Goal: Transaction & Acquisition: Purchase product/service

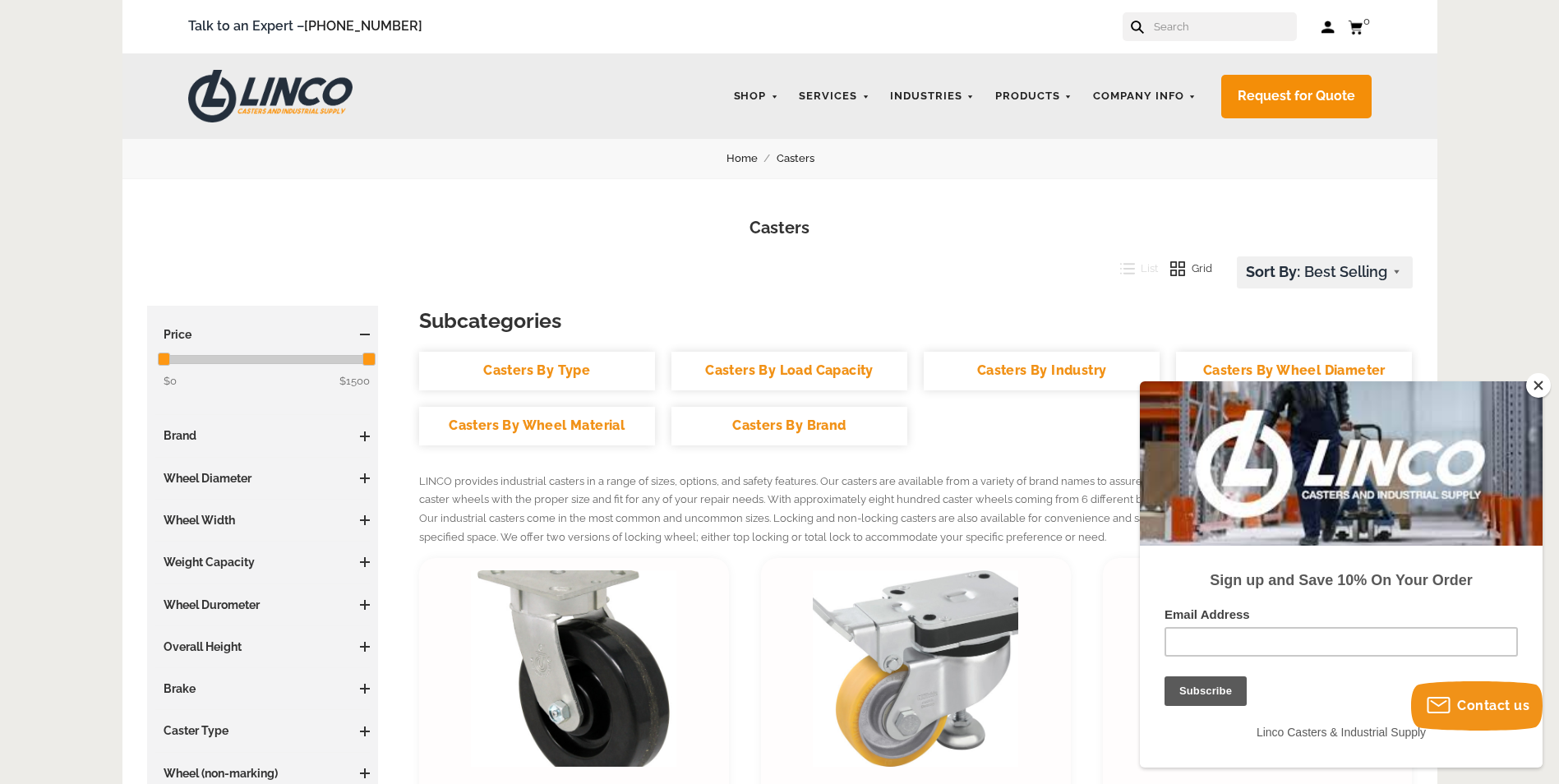
click at [1174, 29] on input "text" at bounding box center [1224, 26] width 145 height 29
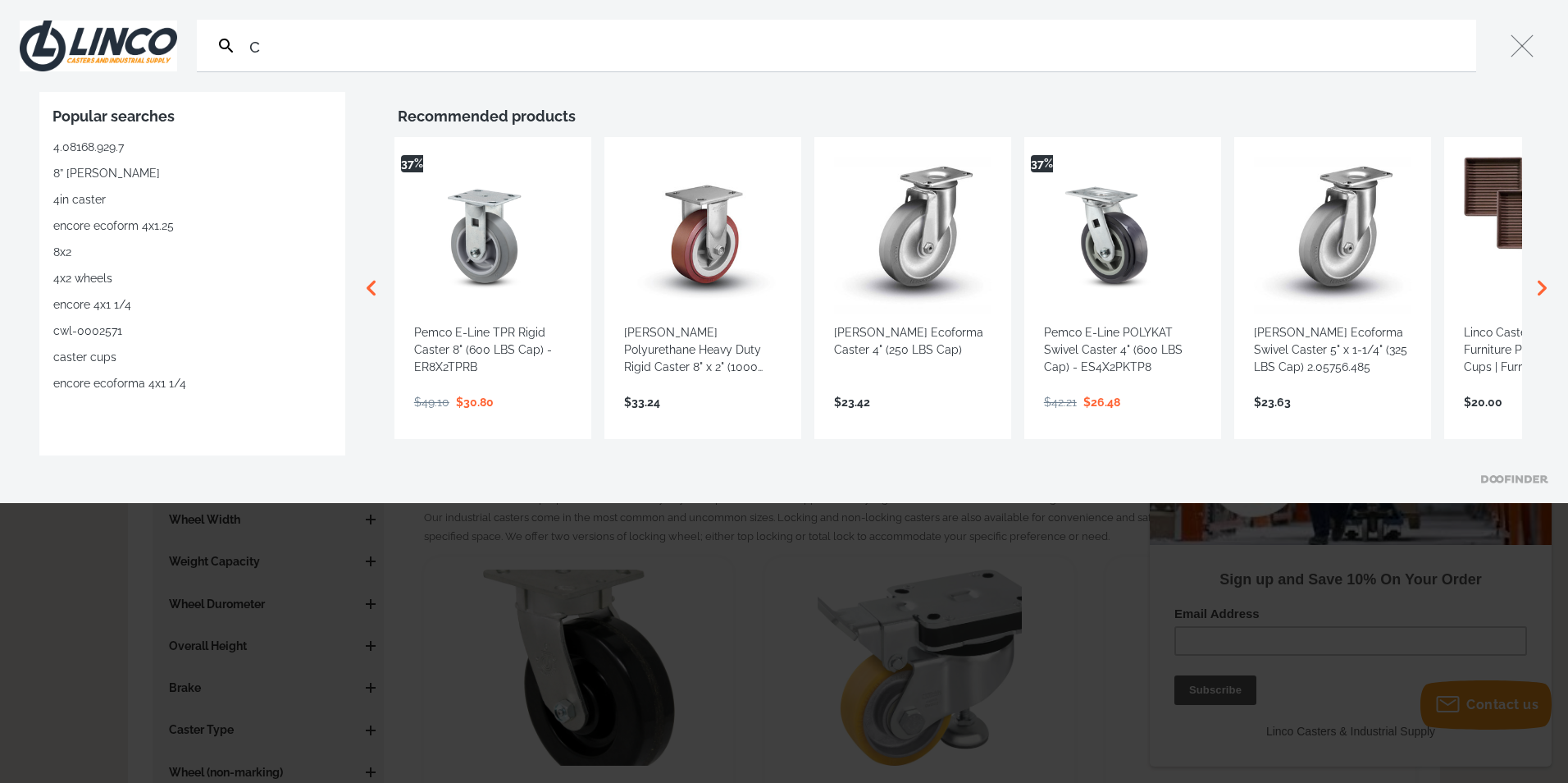
type input "c"
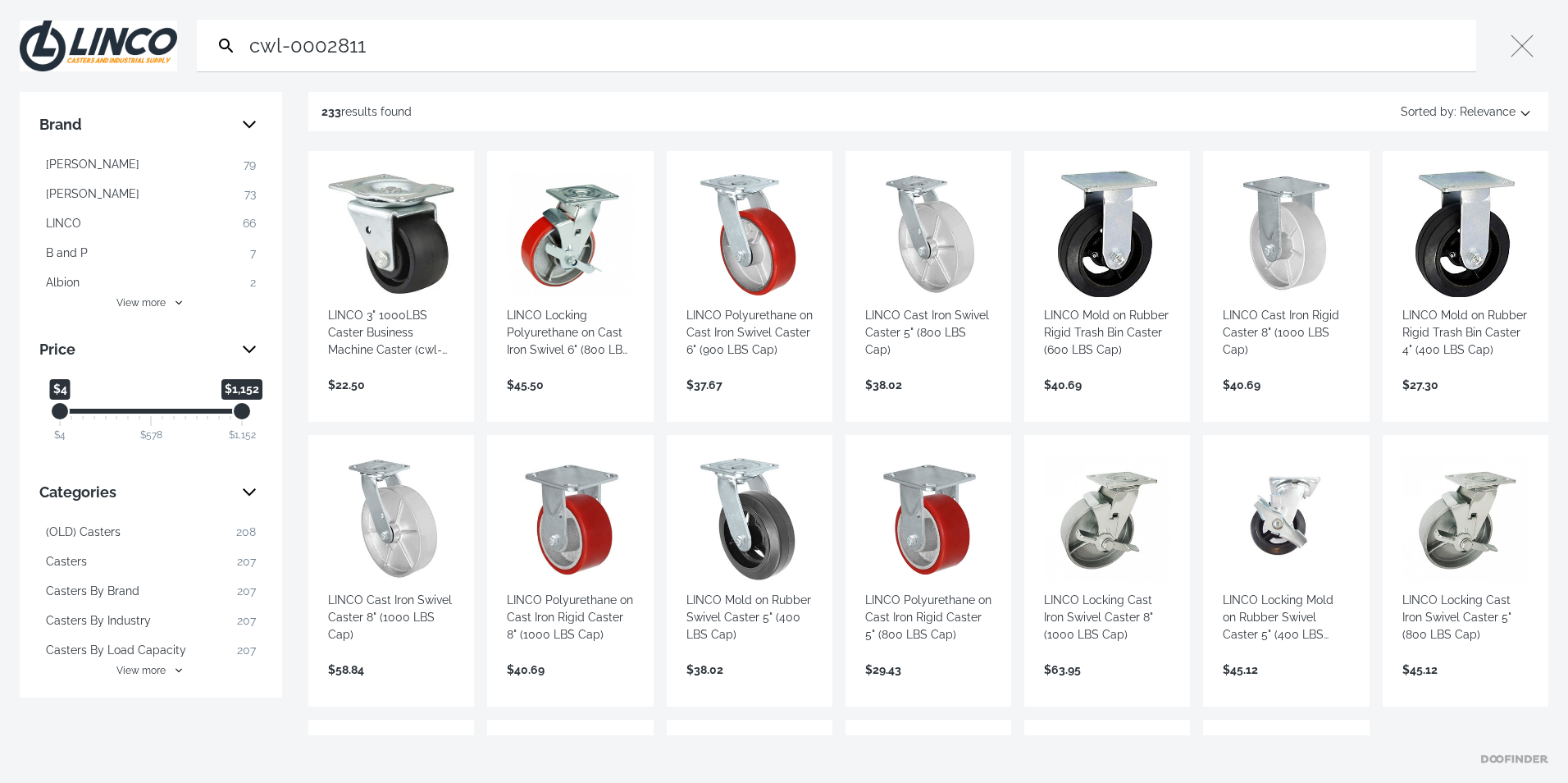
type input "cwl-0002811"
click at [370, 402] on link "View more →" at bounding box center [392, 402] width 127 height 0
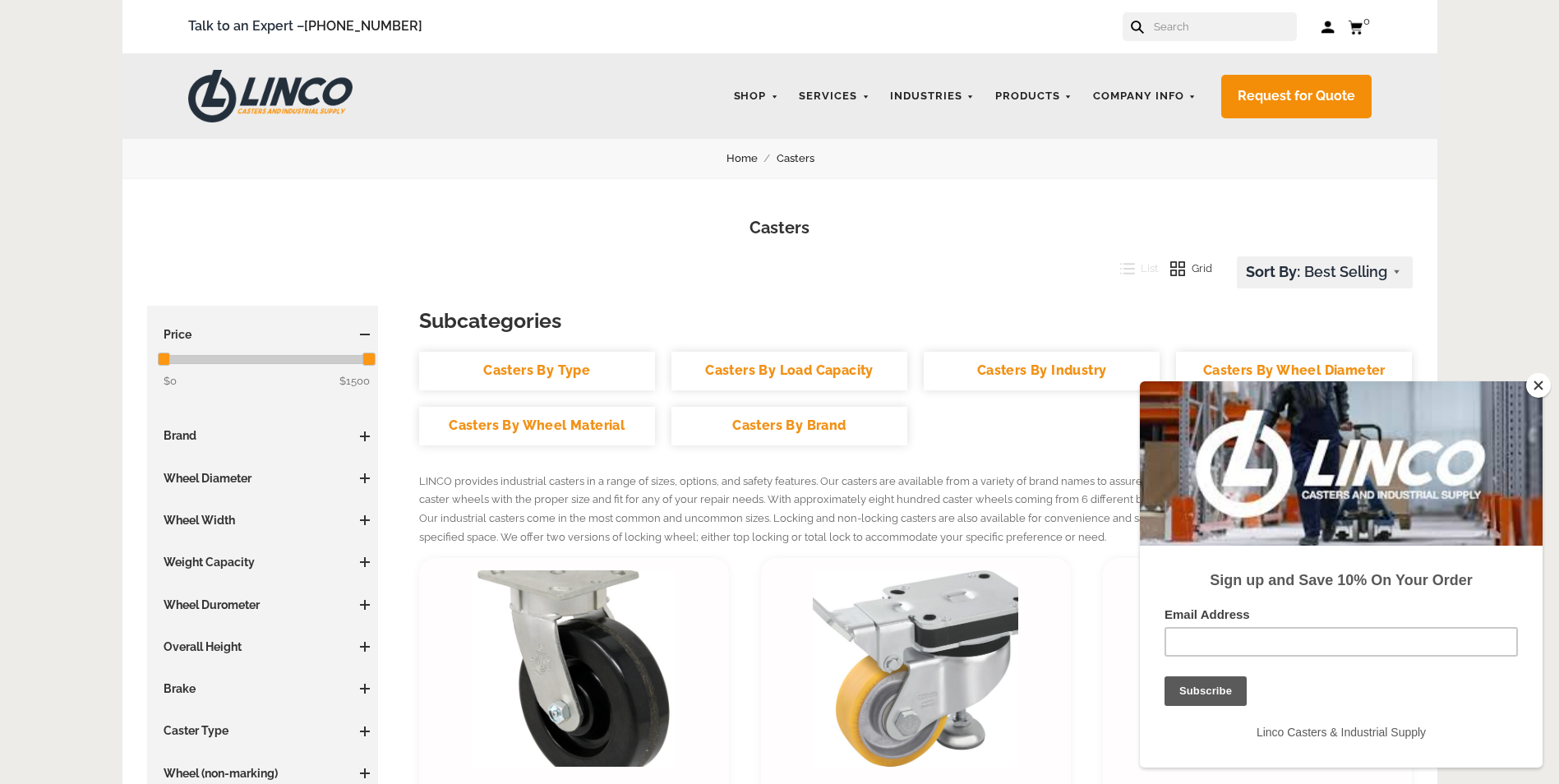
click at [1192, 27] on input "text" at bounding box center [1224, 26] width 145 height 29
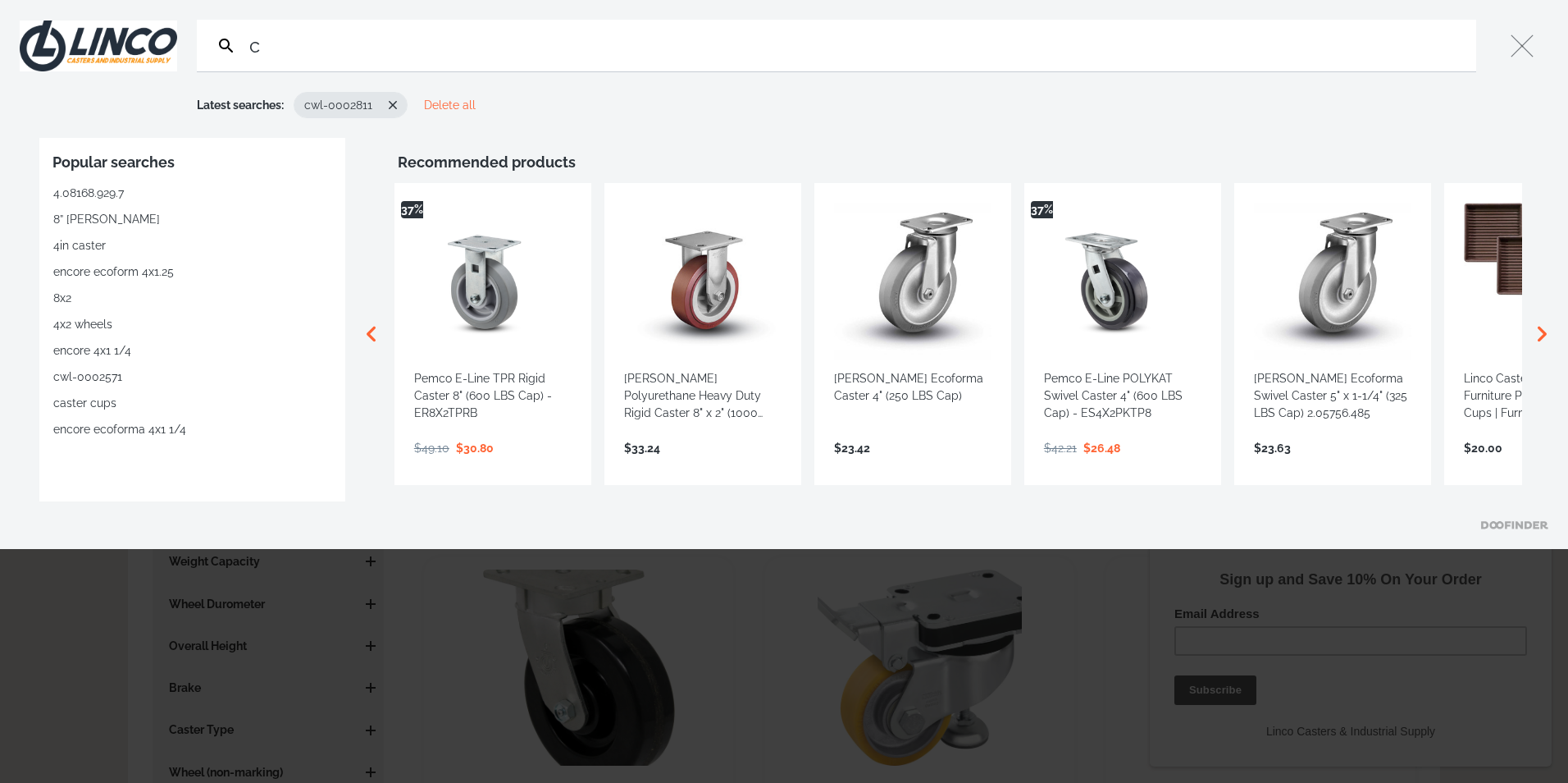
type input "cw"
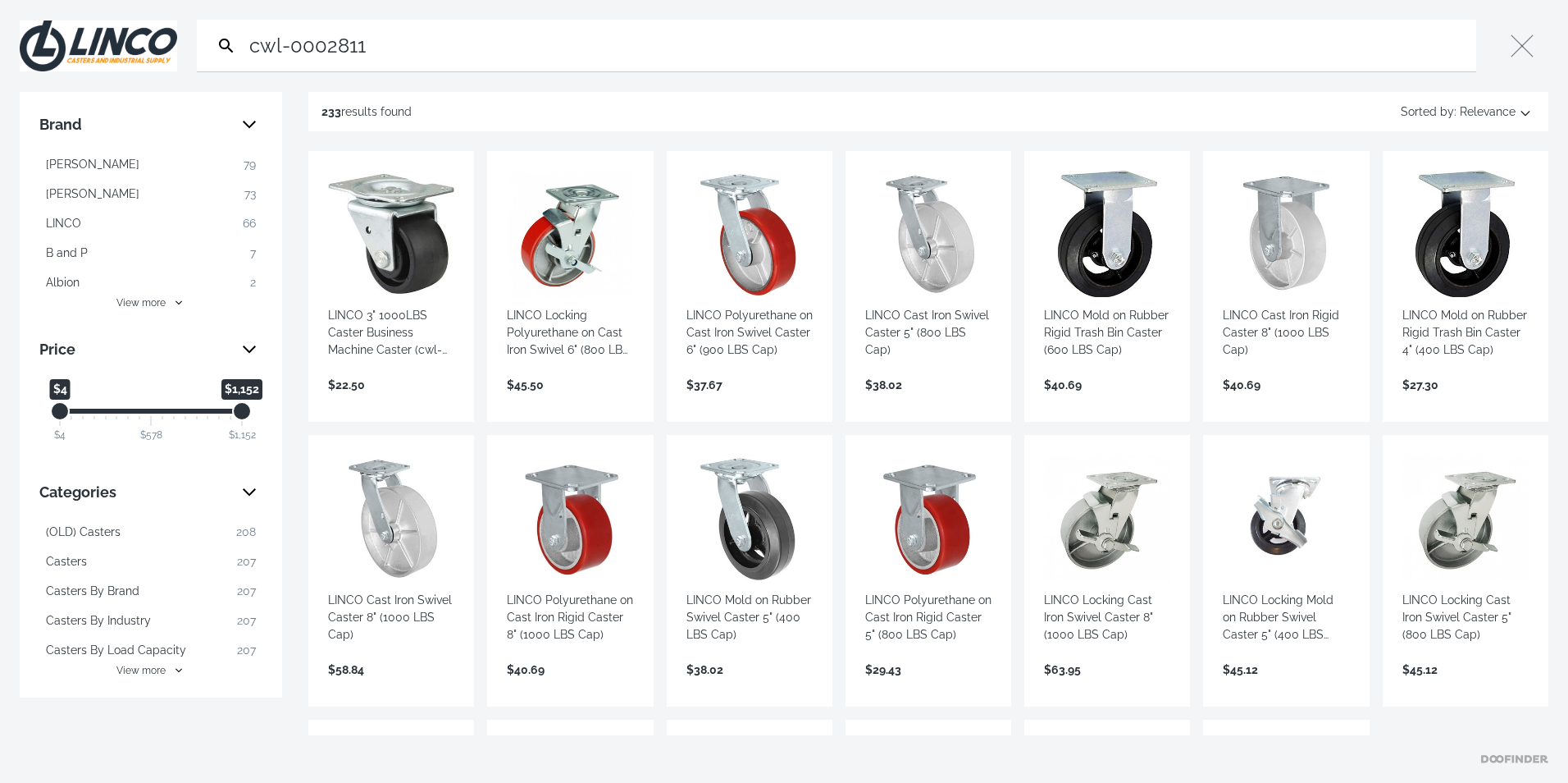
type input "cwl-0002811"
click at [373, 402] on link "View more →" at bounding box center [392, 402] width 127 height 0
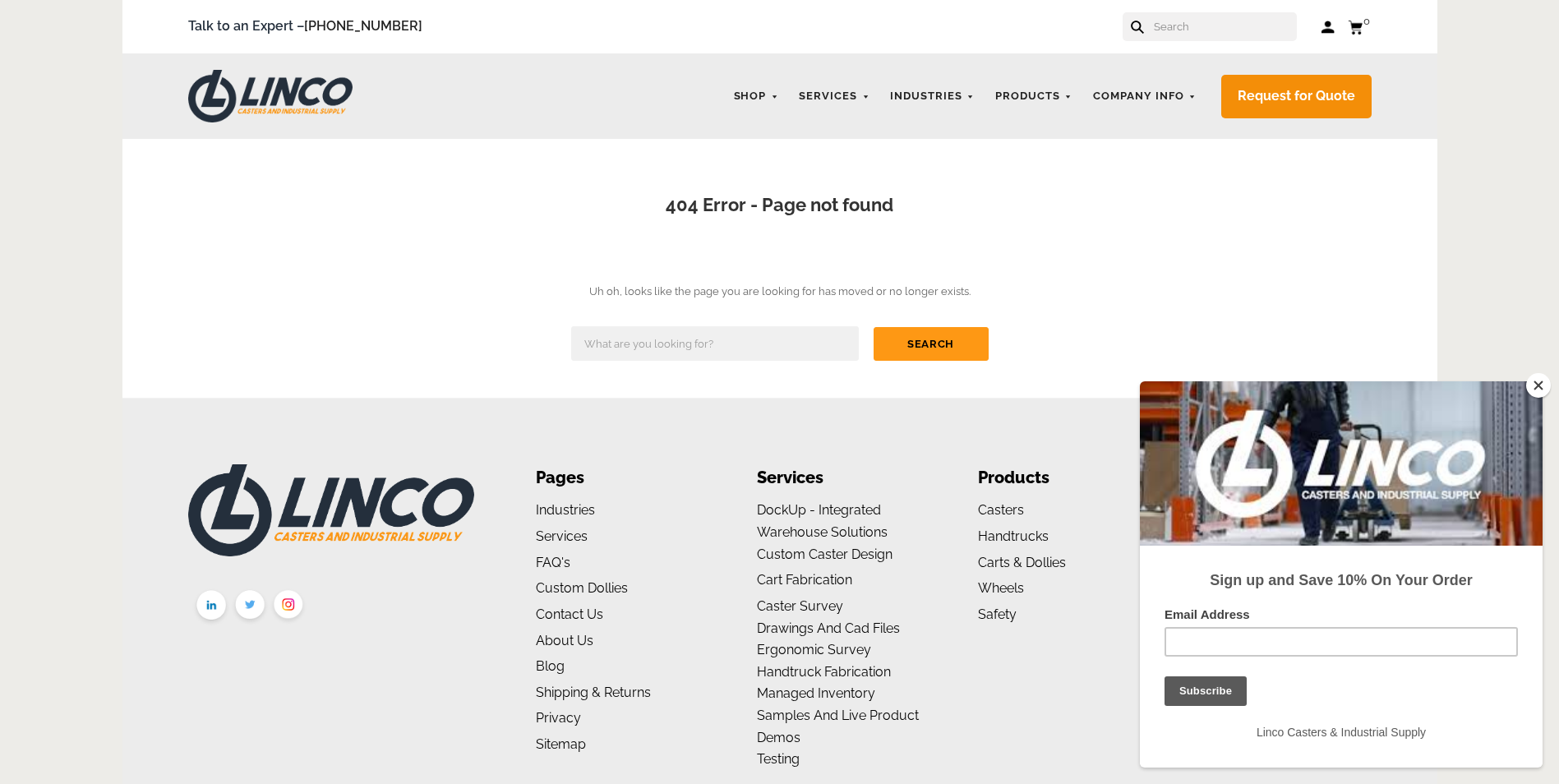
click at [1249, 31] on input "text" at bounding box center [1224, 26] width 145 height 29
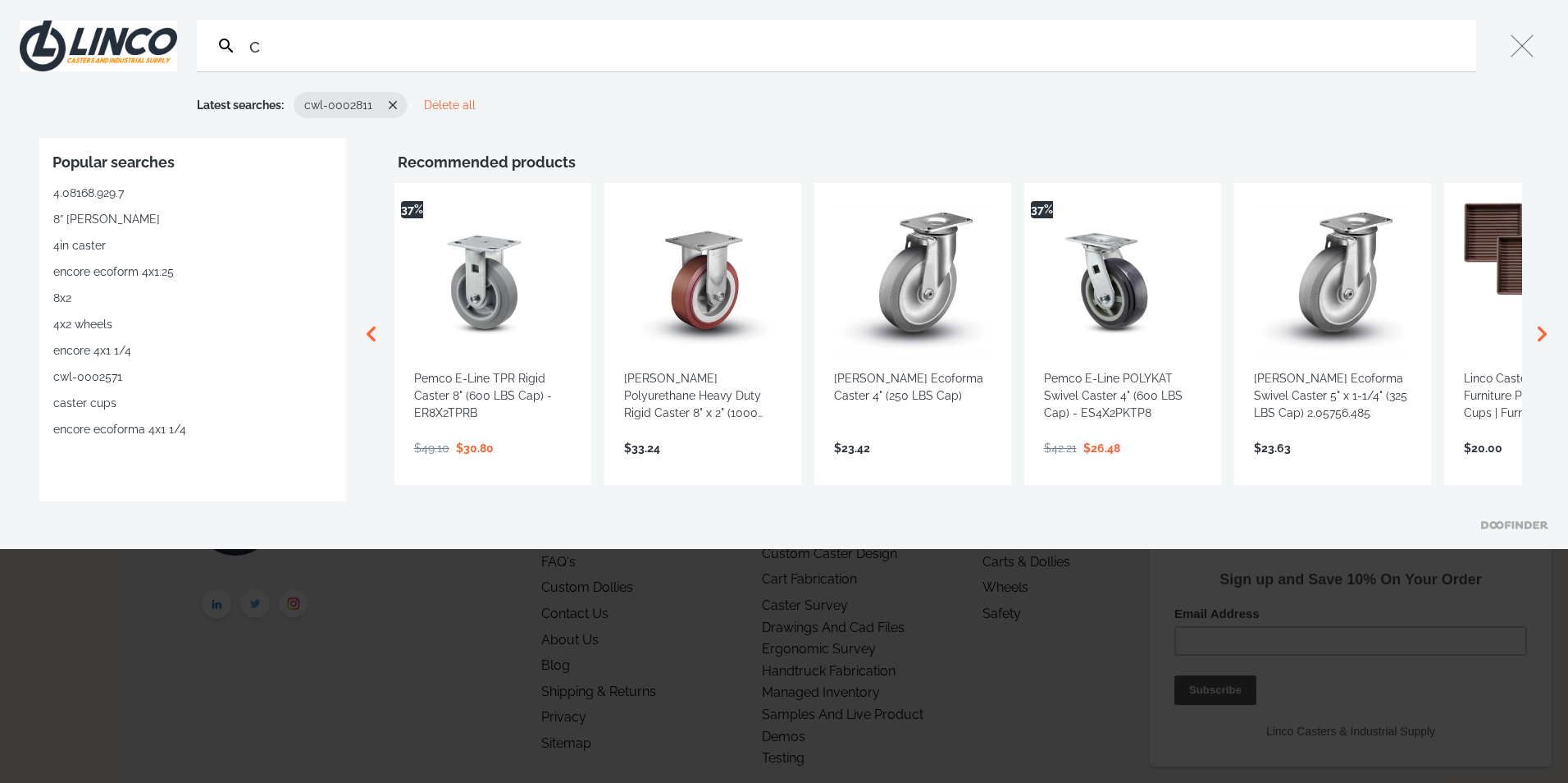
type input "c"
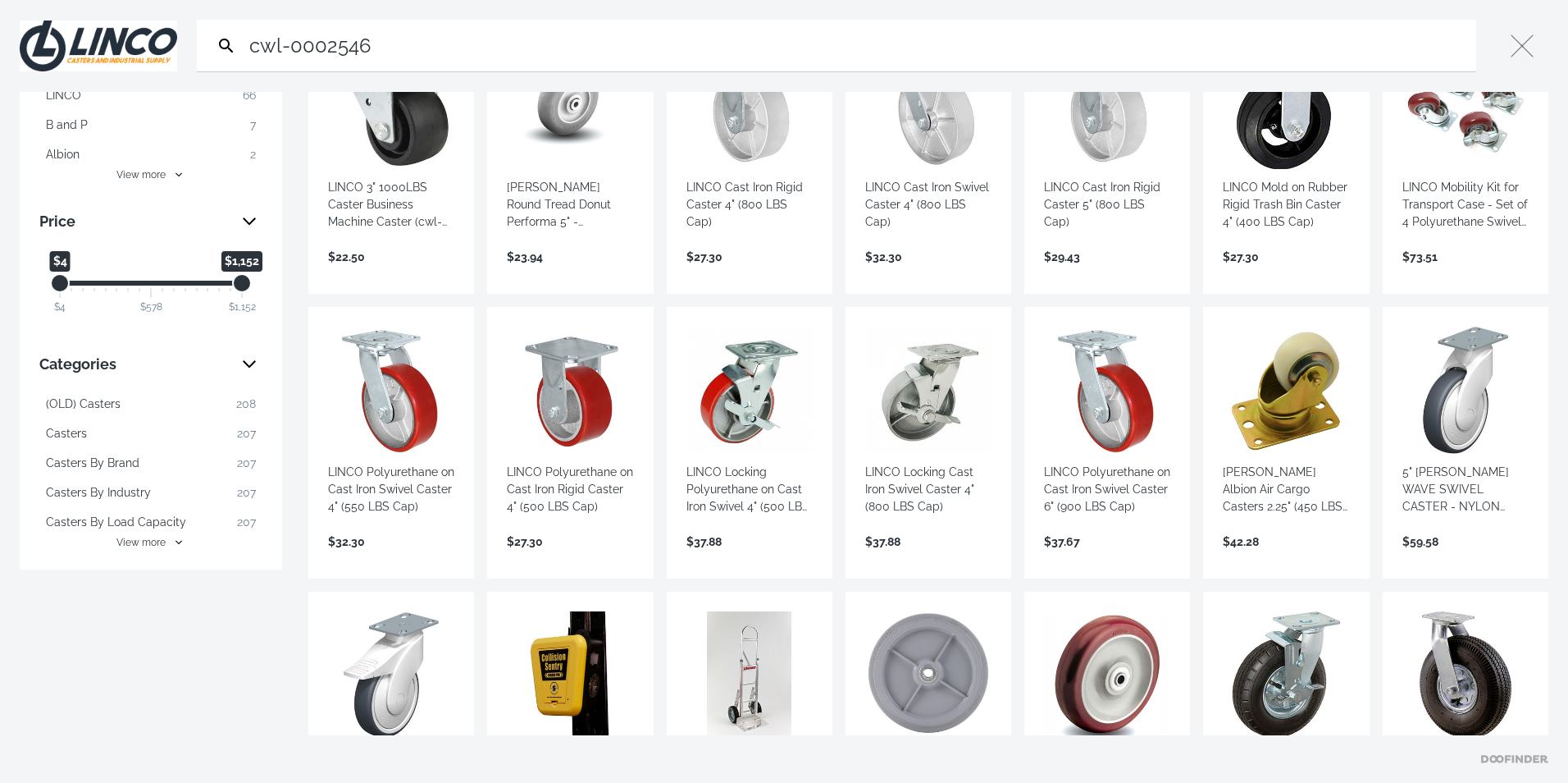
scroll to position [164, 0]
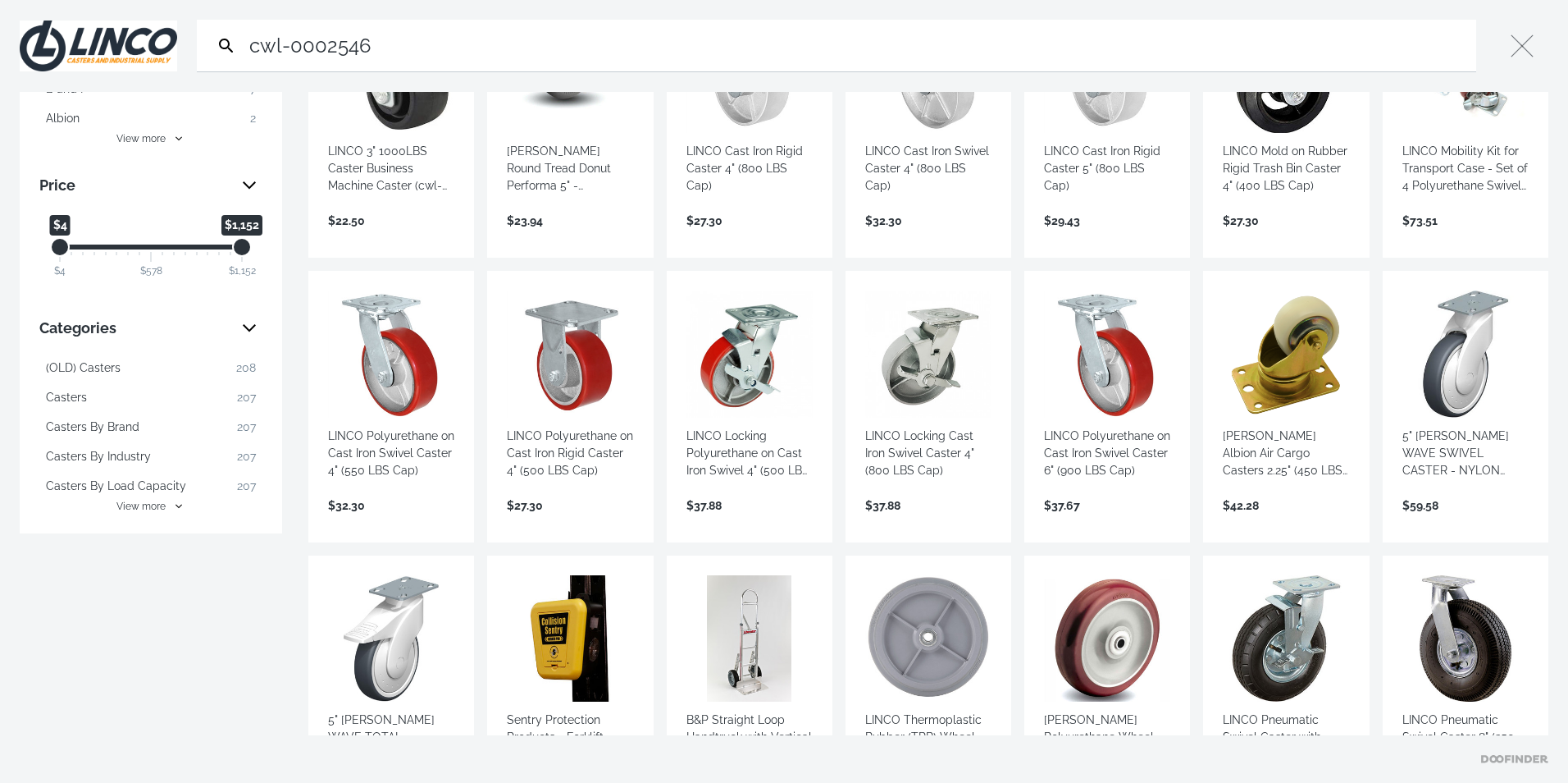
type input "cwl-0002546"
click at [399, 238] on link "View more →" at bounding box center [392, 238] width 127 height 0
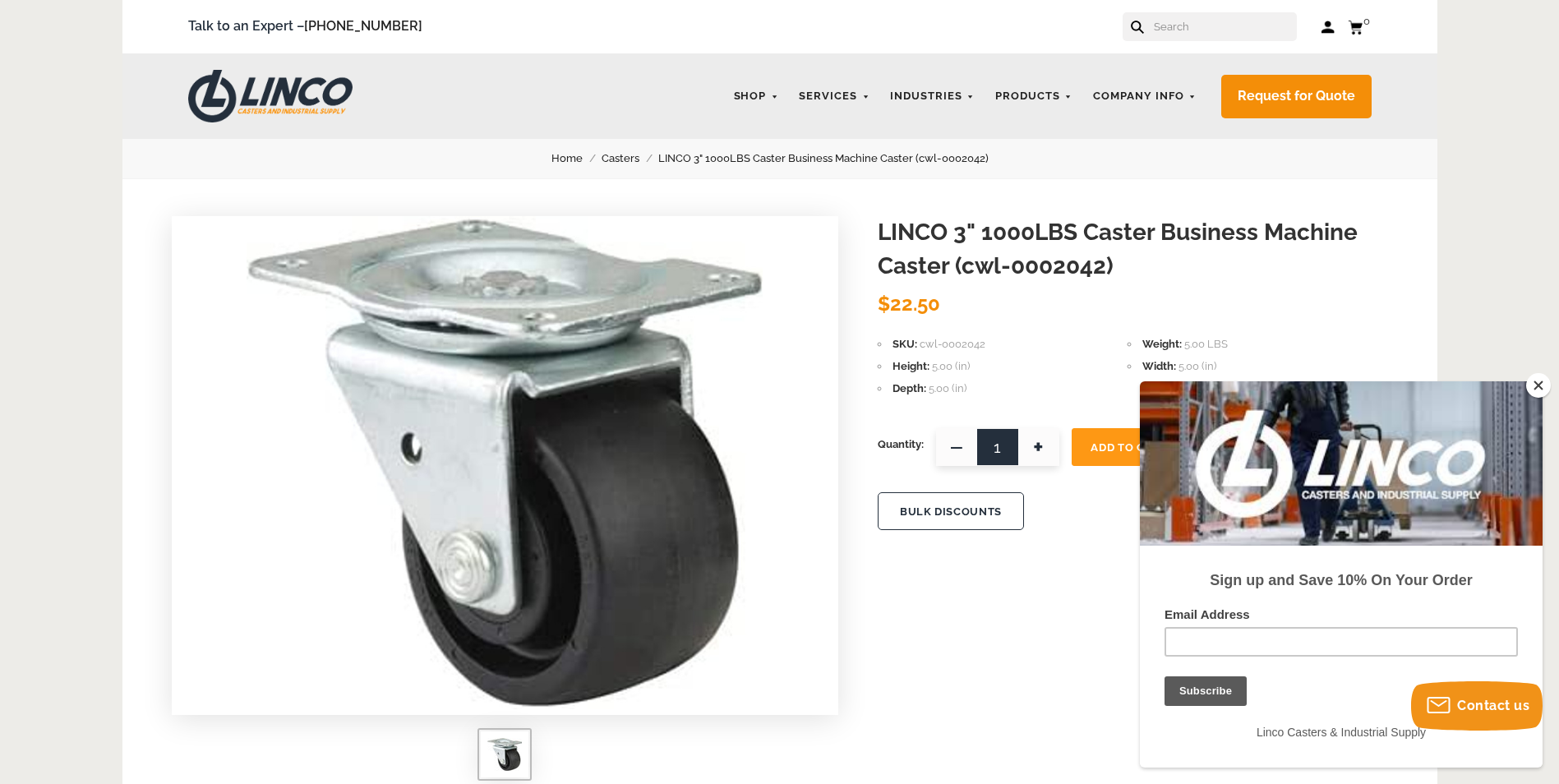
click at [1224, 34] on input "text" at bounding box center [1224, 26] width 145 height 29
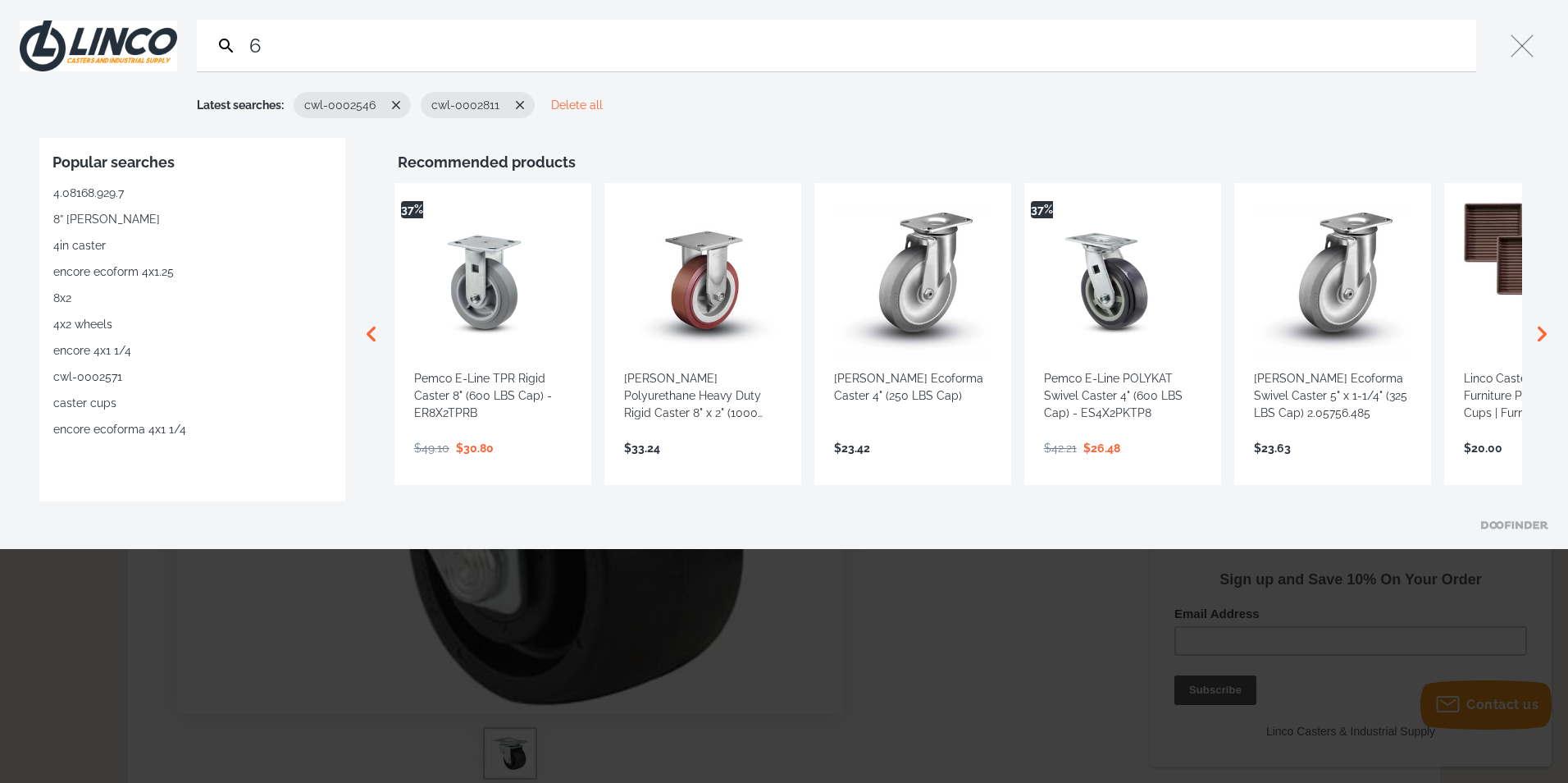
type input "6"
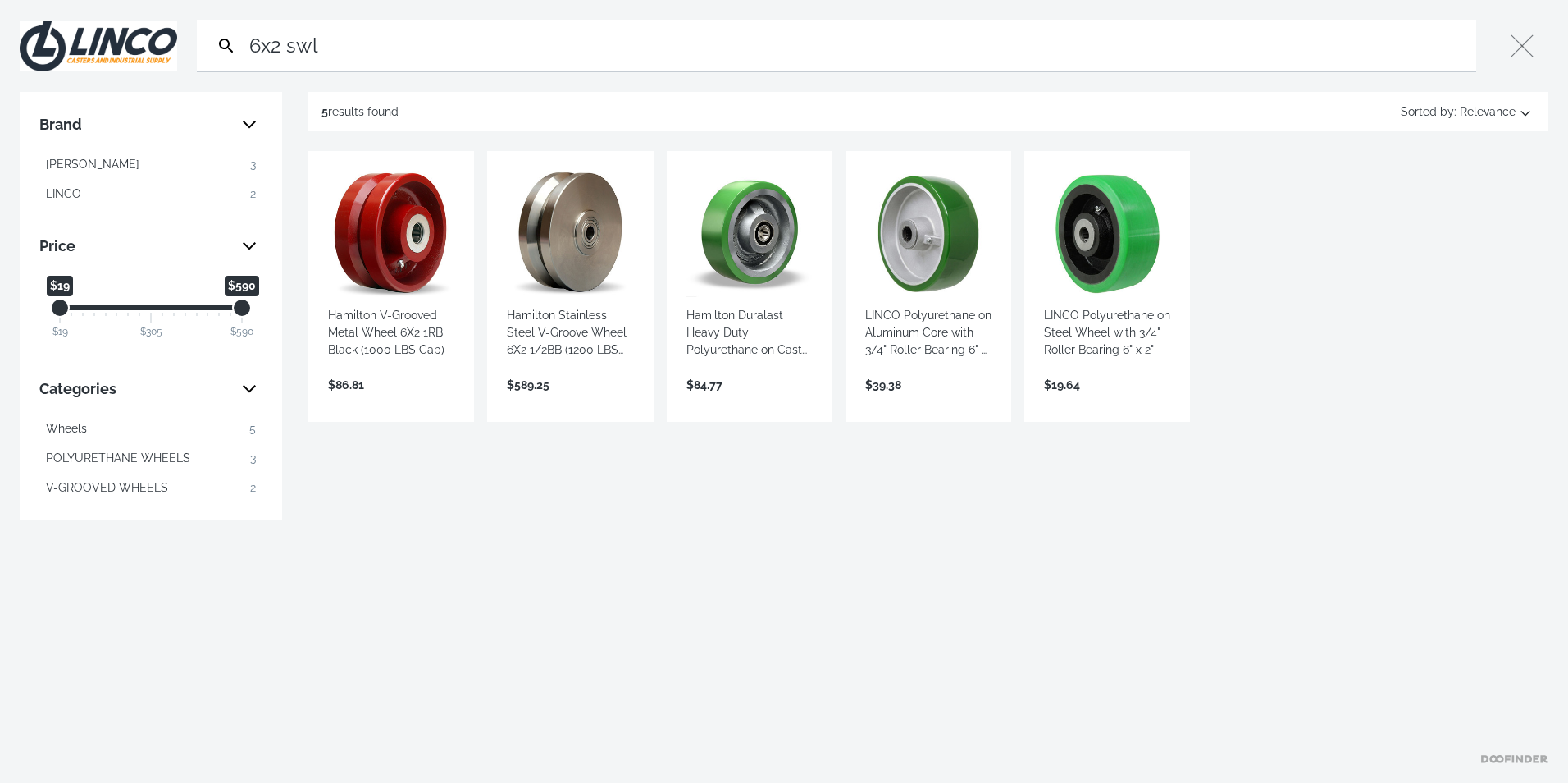
drag, startPoint x: 348, startPoint y: 46, endPoint x: 210, endPoint y: 62, distance: 138.9
click at [208, 63] on form "Search 6x2 swl Submit" at bounding box center [837, 46] width 1280 height 52
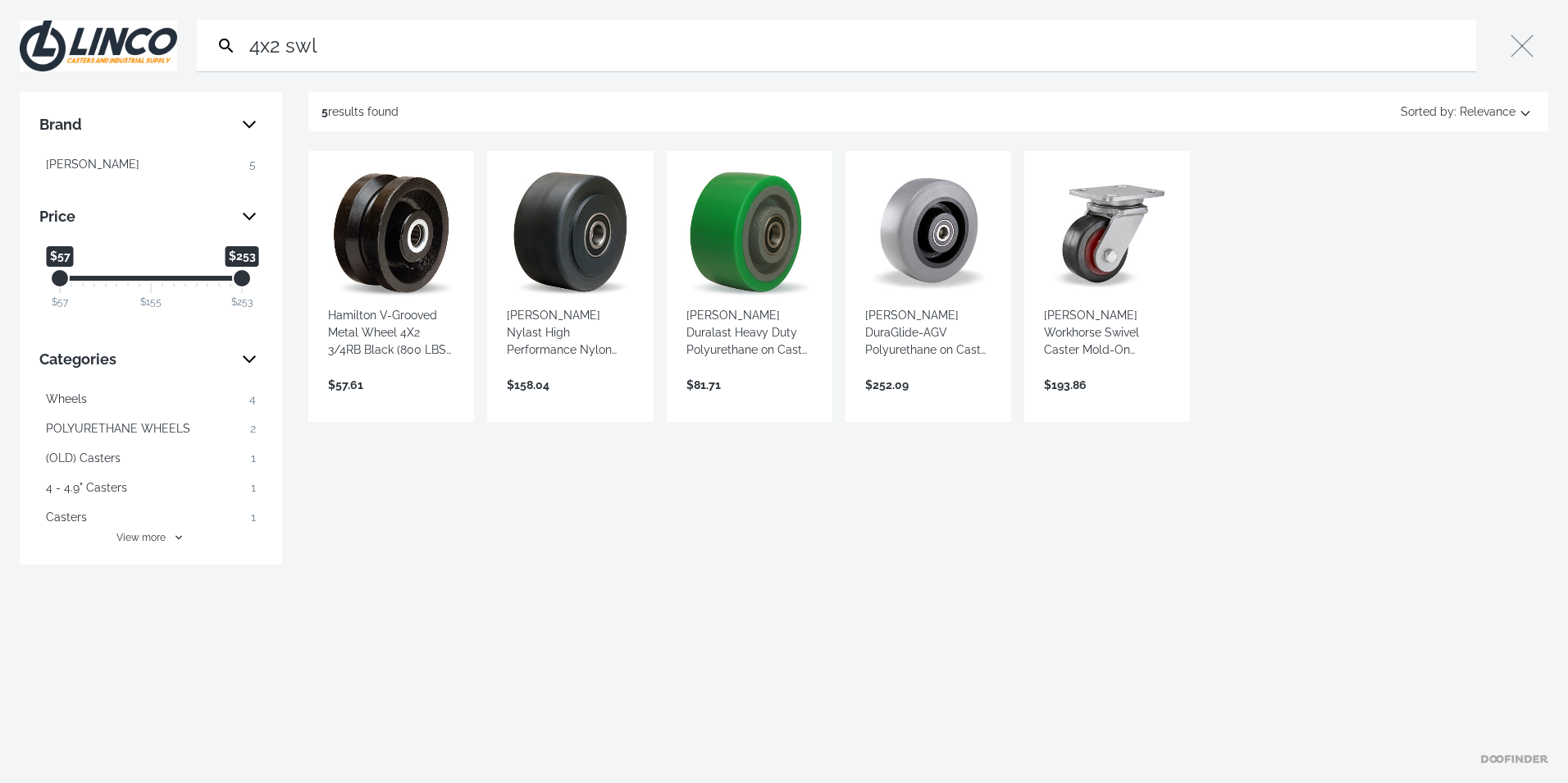
type input "4x2 swl"
click at [1092, 402] on link "View more →" at bounding box center [1107, 402] width 127 height 0
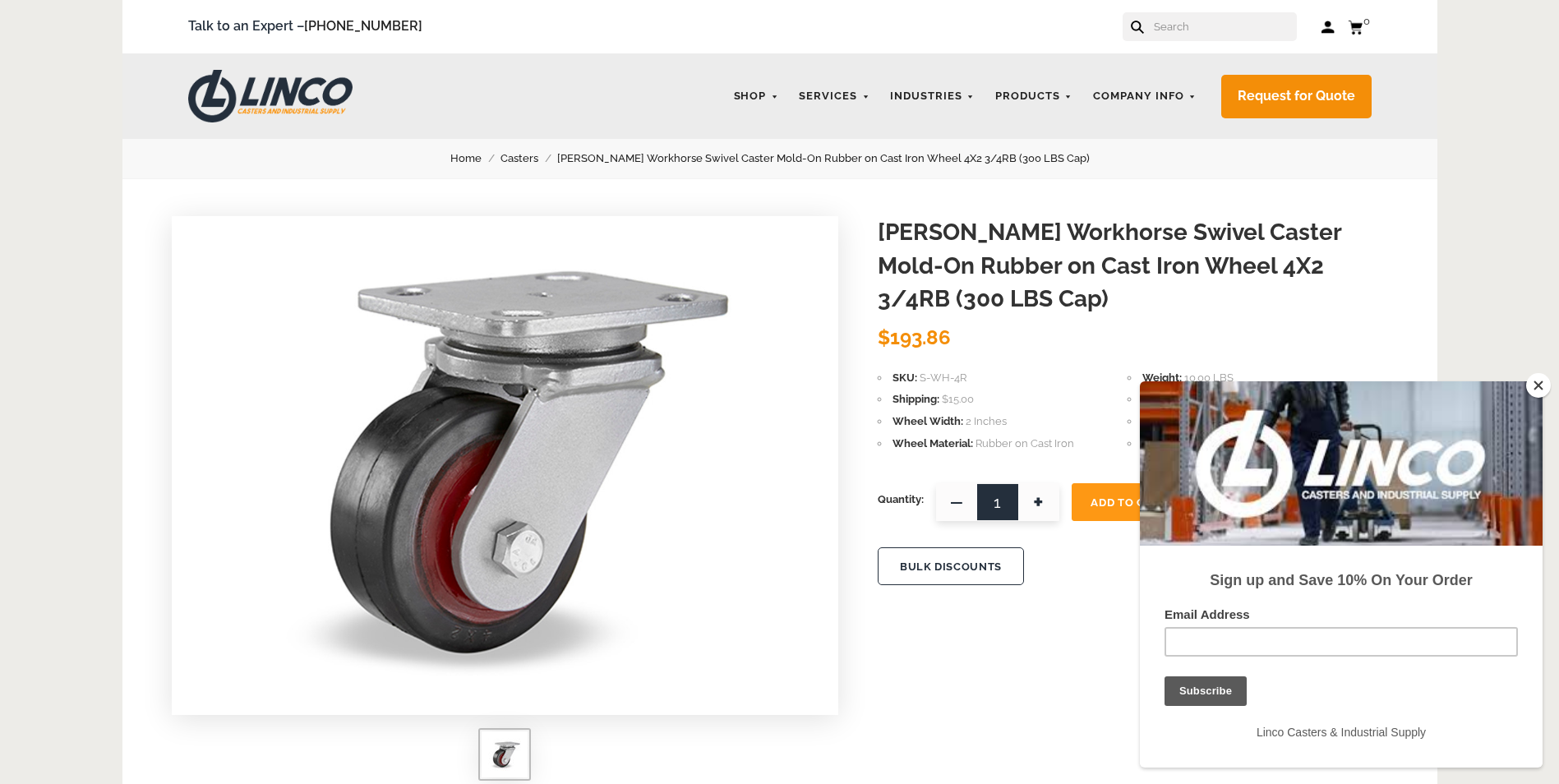
click at [1546, 382] on button "Close" at bounding box center [1538, 385] width 24 height 24
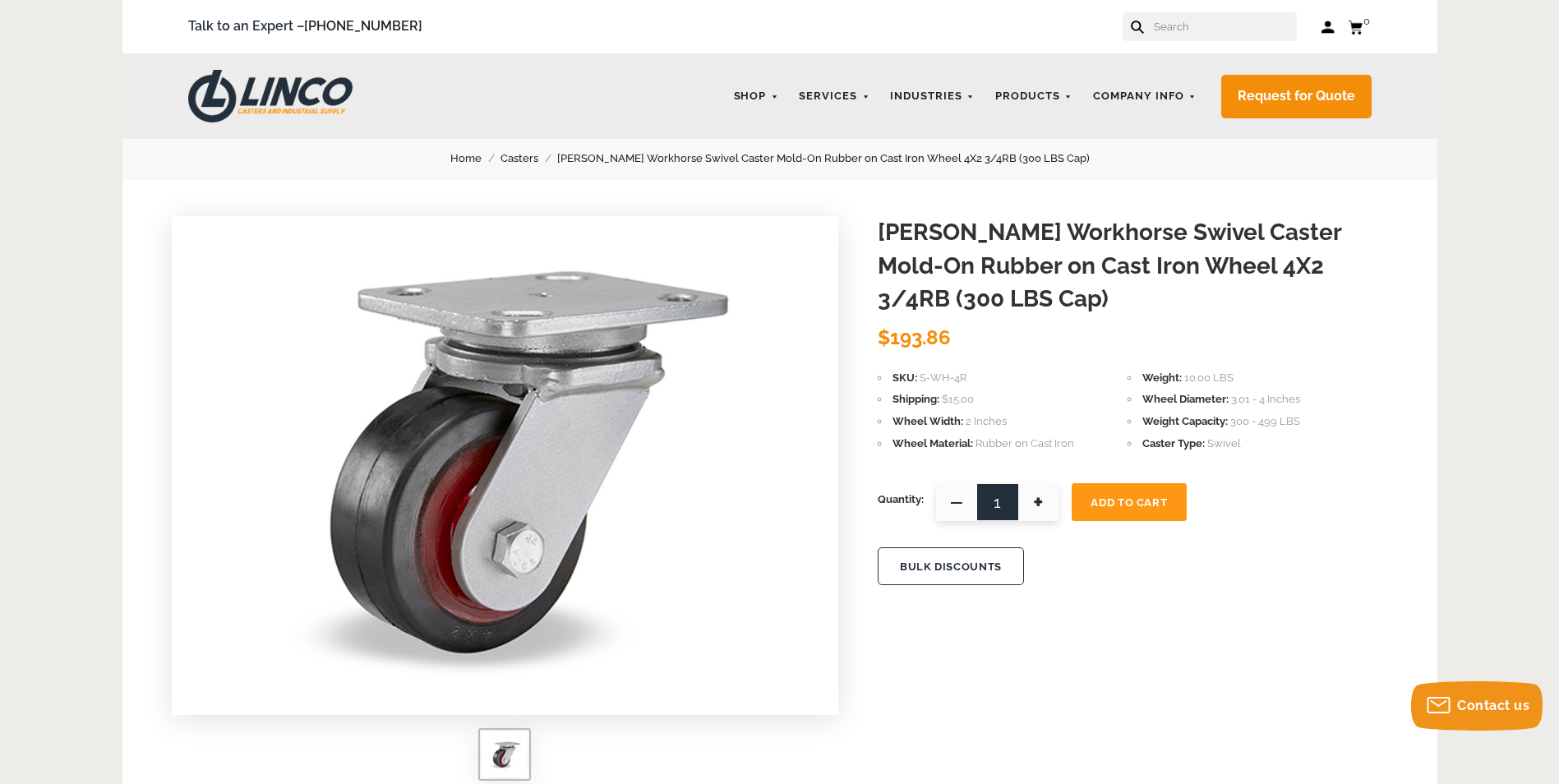
click at [1178, 21] on input "text" at bounding box center [1224, 26] width 145 height 29
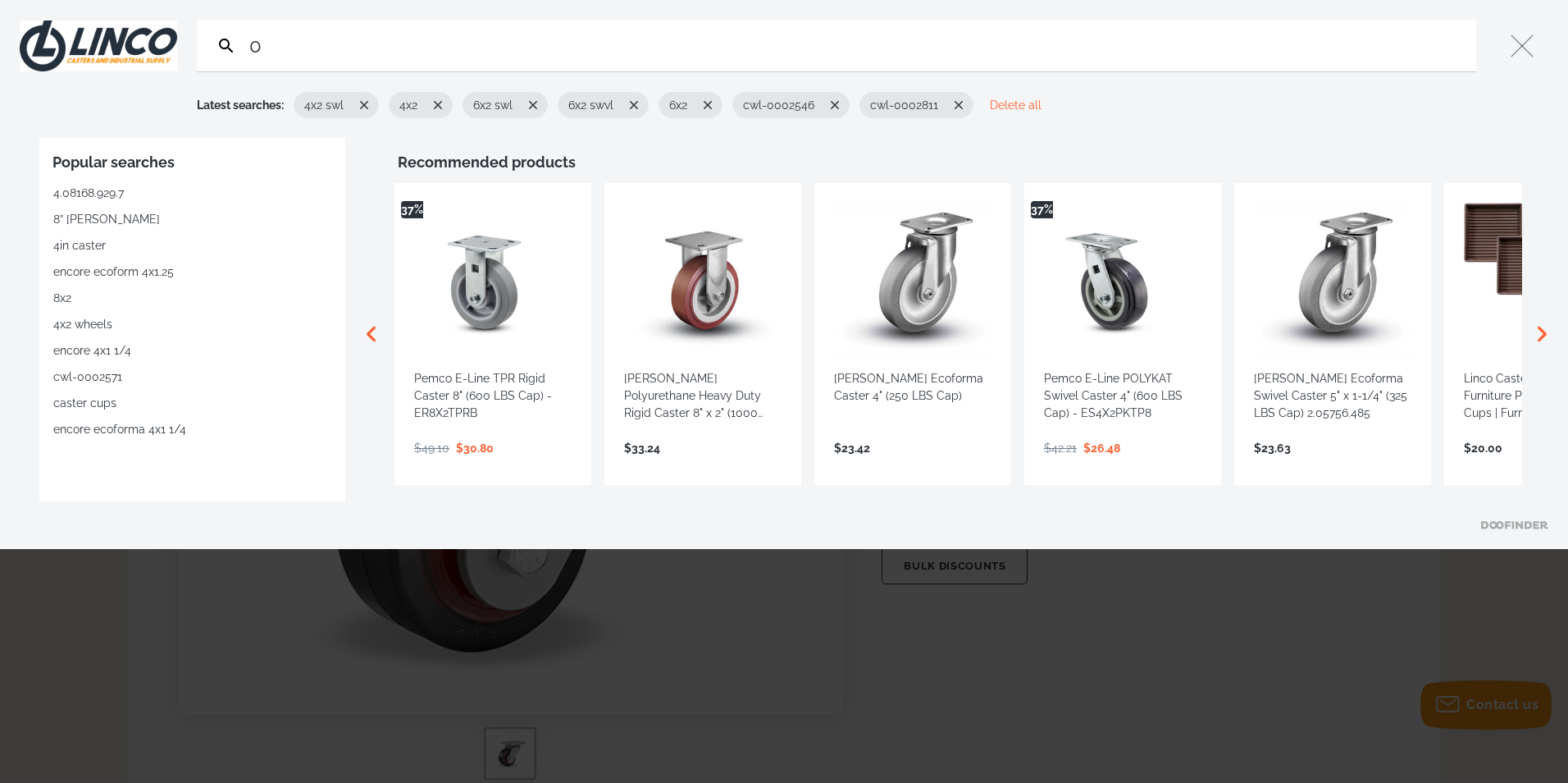
type input "00"
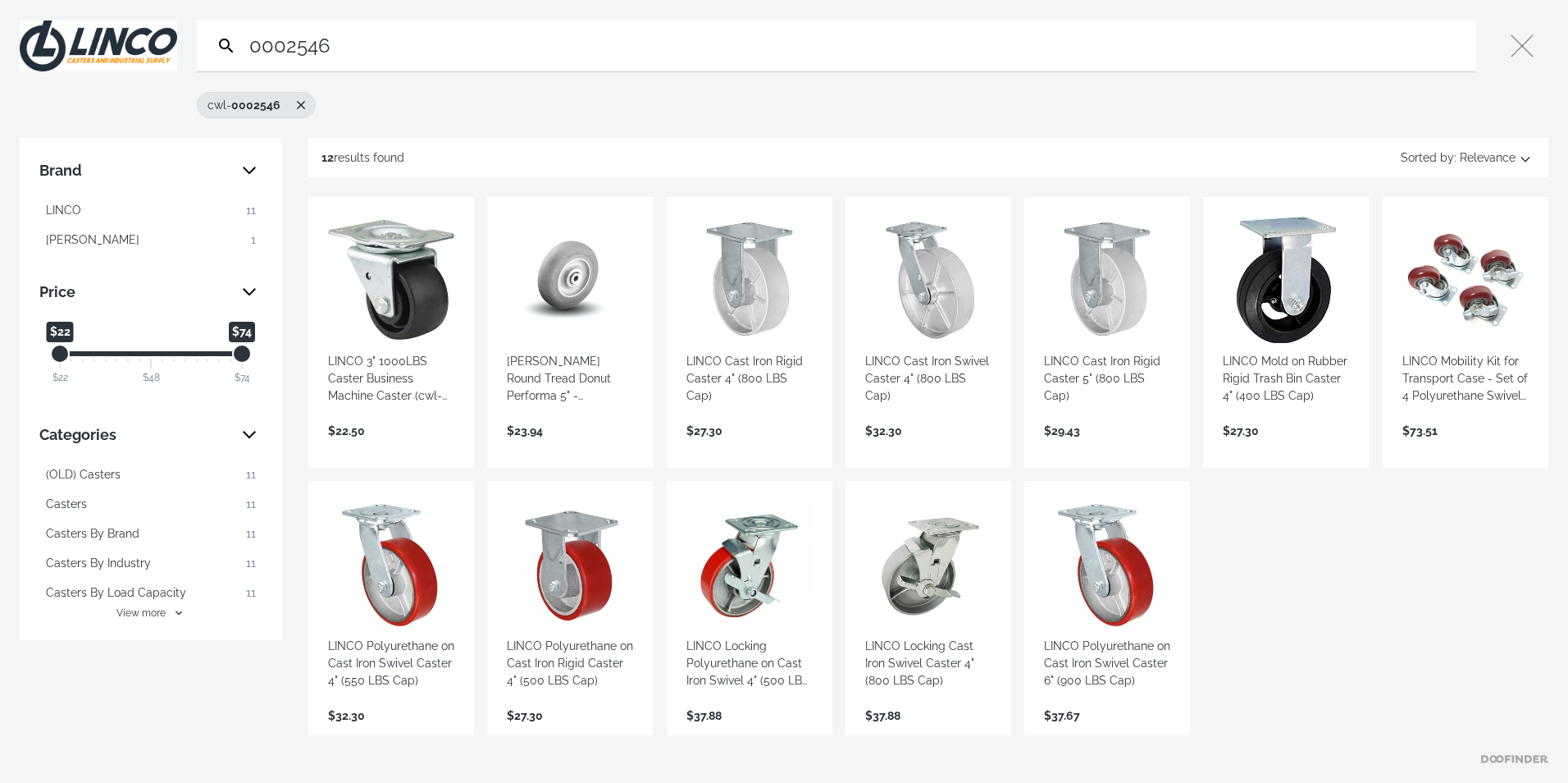
click at [236, 105] on strong "0002546" at bounding box center [256, 105] width 49 height 13
type input "cwl-0002546"
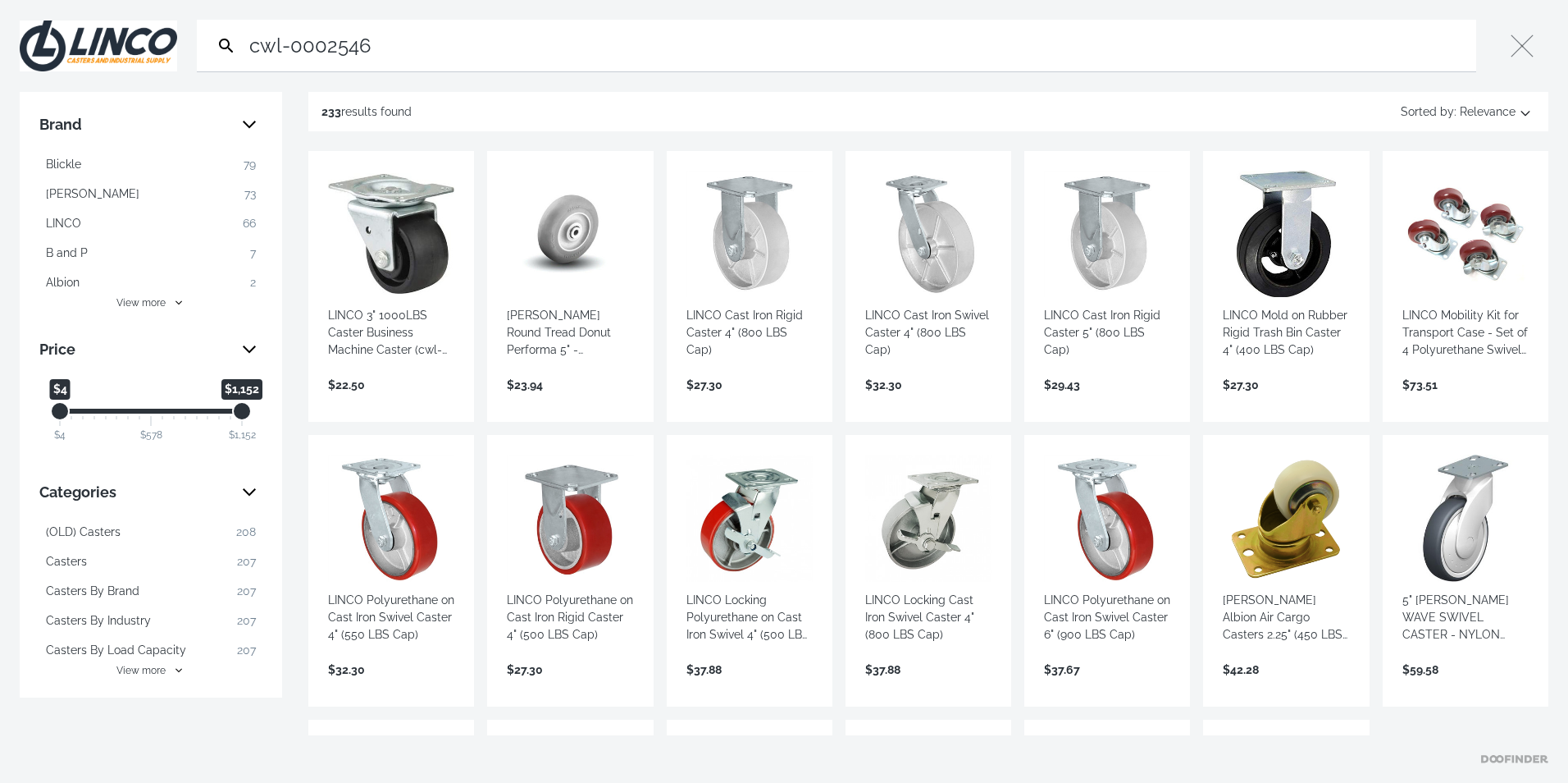
click at [102, 224] on button "LINCO 66" at bounding box center [151, 223] width 223 height 26
